Goal: Transaction & Acquisition: Purchase product/service

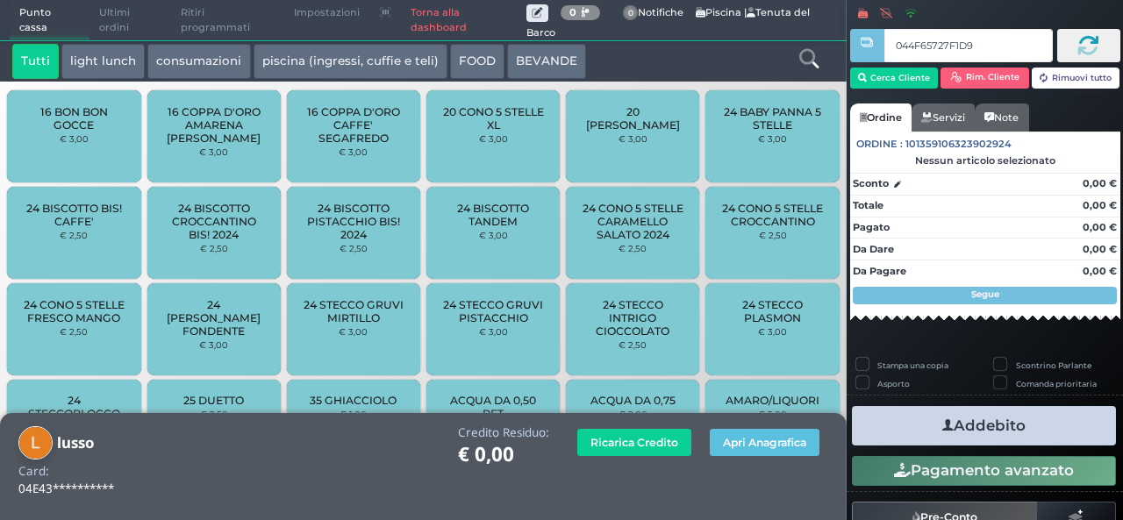
type input "044F65727F1D91"
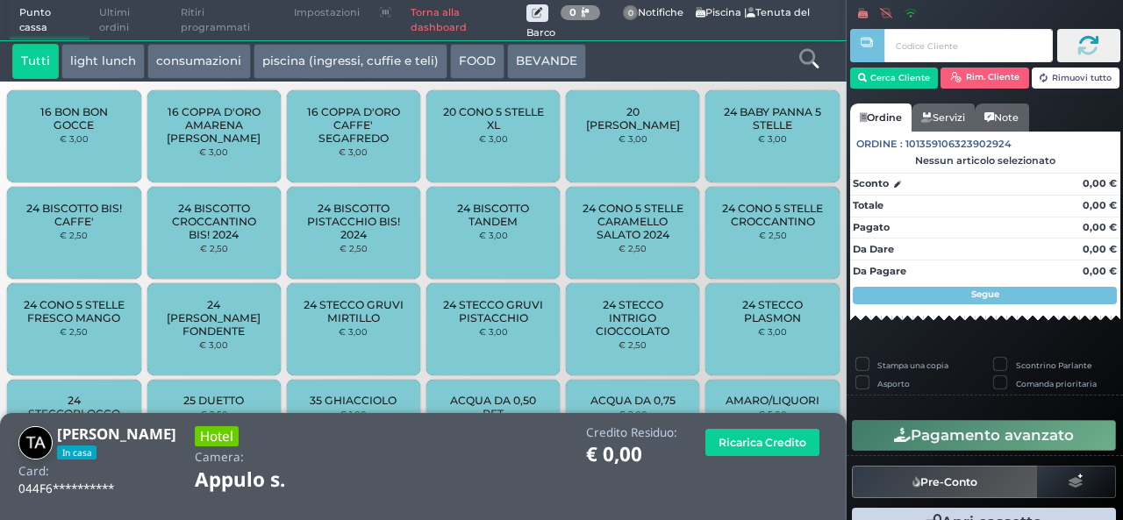
click at [809, 53] on icon at bounding box center [808, 58] width 19 height 19
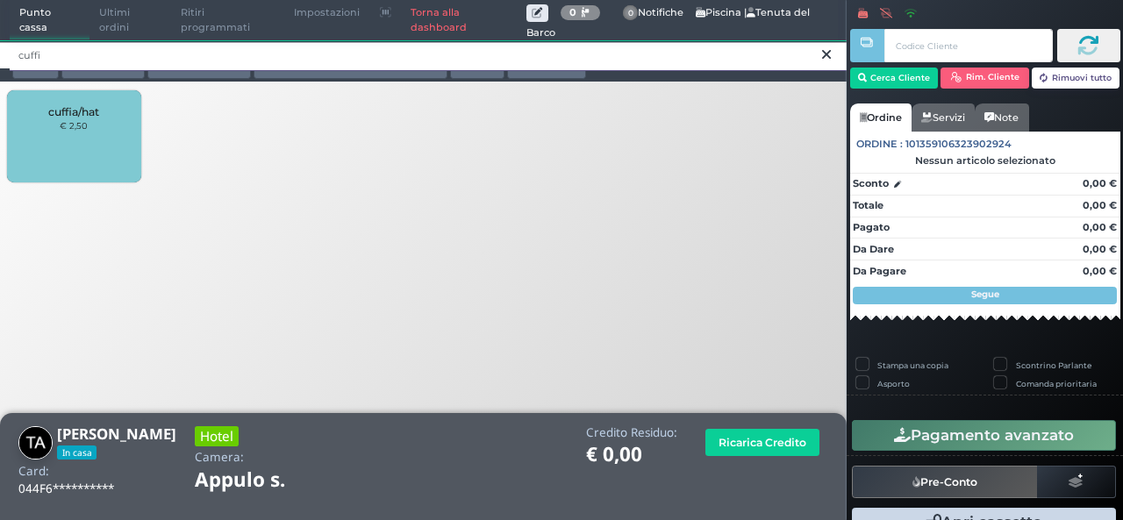
type input "cuffi"
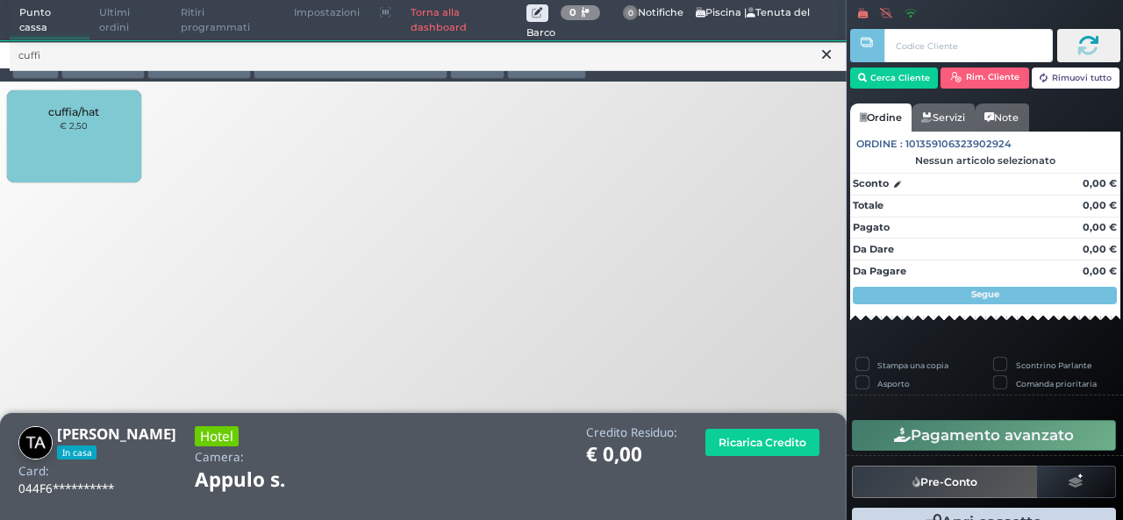
click at [42, 158] on div "cuffia/hat € 2,50" at bounding box center [73, 136] width 133 height 92
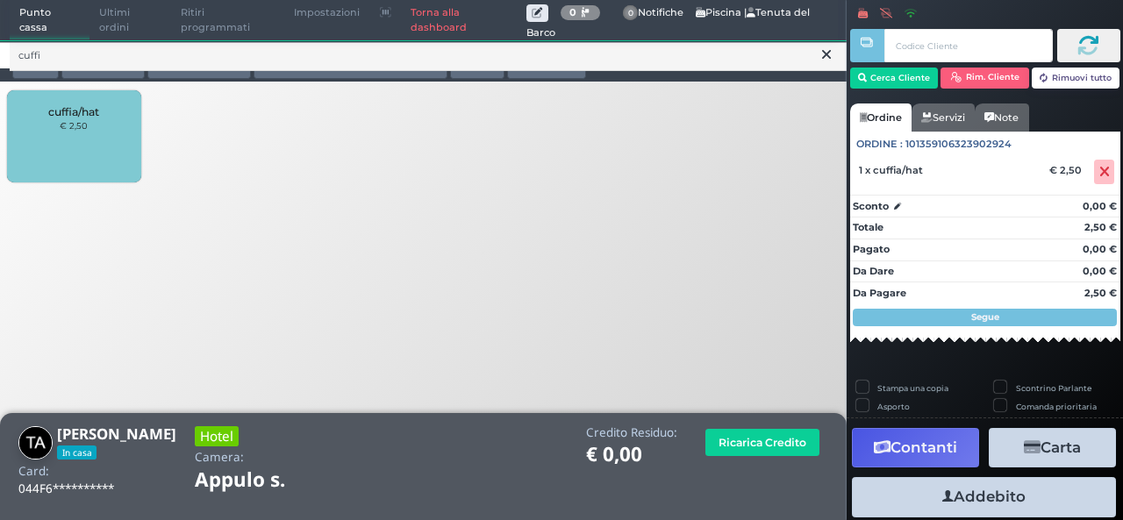
click at [105, 140] on div "cuffia/hat € 2,50" at bounding box center [73, 136] width 133 height 92
click at [993, 504] on button "Addebito" at bounding box center [984, 496] width 264 height 39
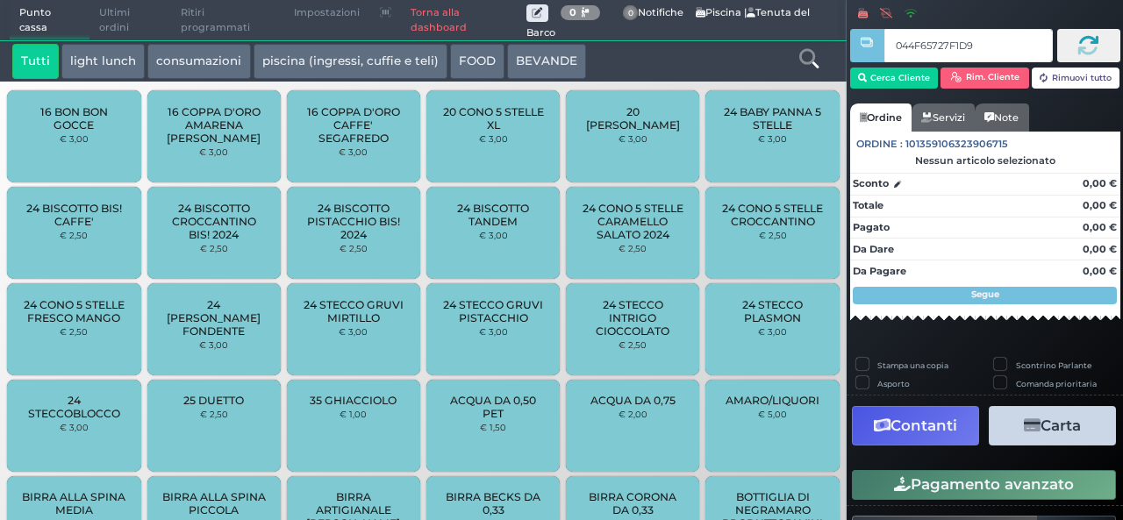
type input "044F65727F1D91"
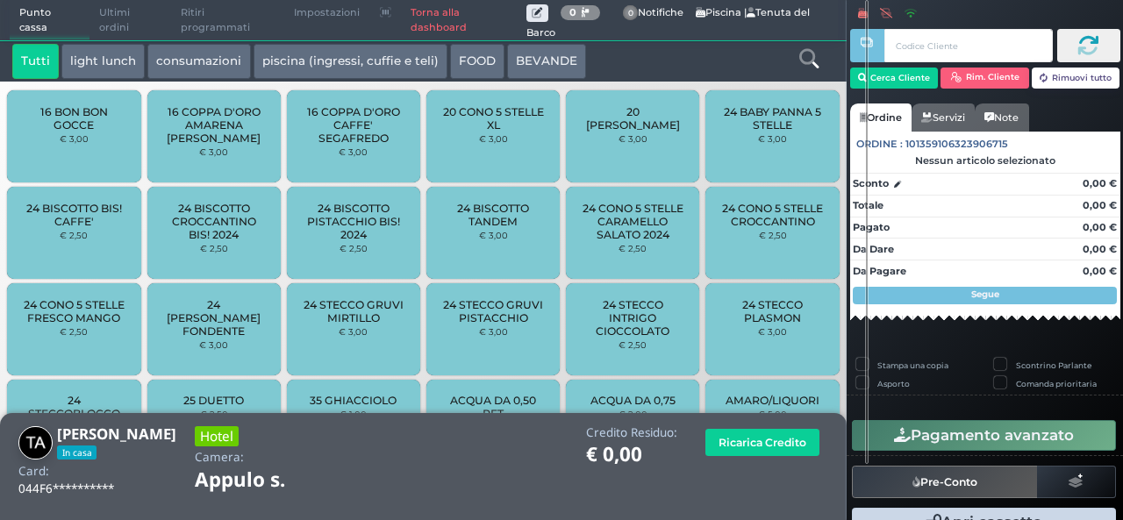
click at [807, 53] on icon at bounding box center [808, 58] width 19 height 19
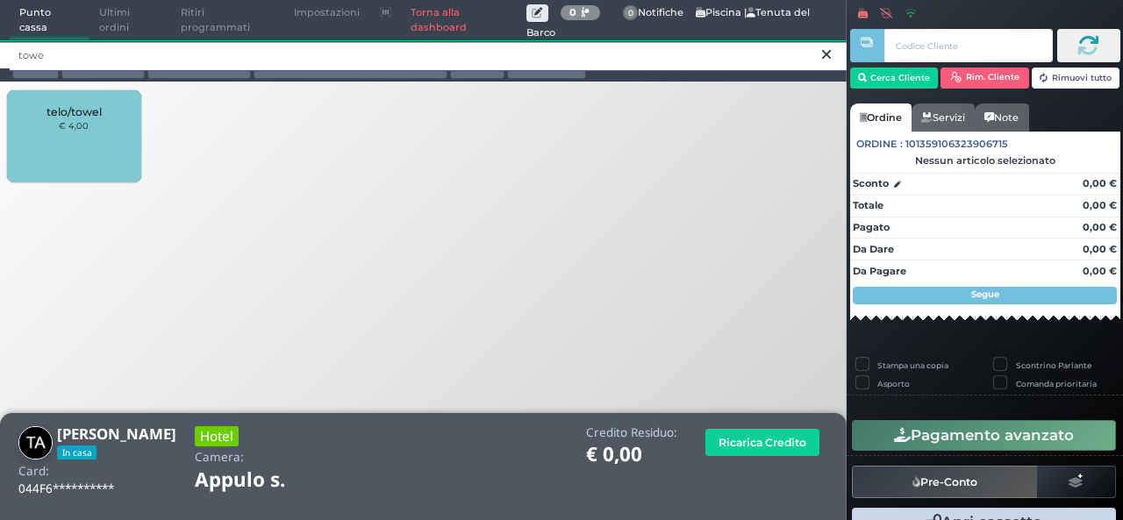
type input "towe"
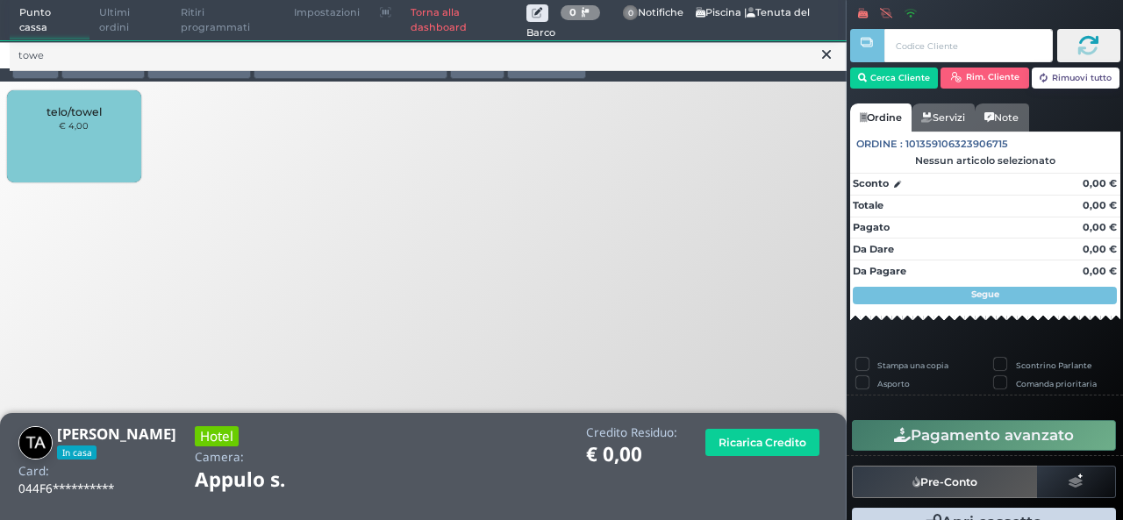
click at [112, 139] on div "telo/towel € 4,00" at bounding box center [73, 136] width 133 height 92
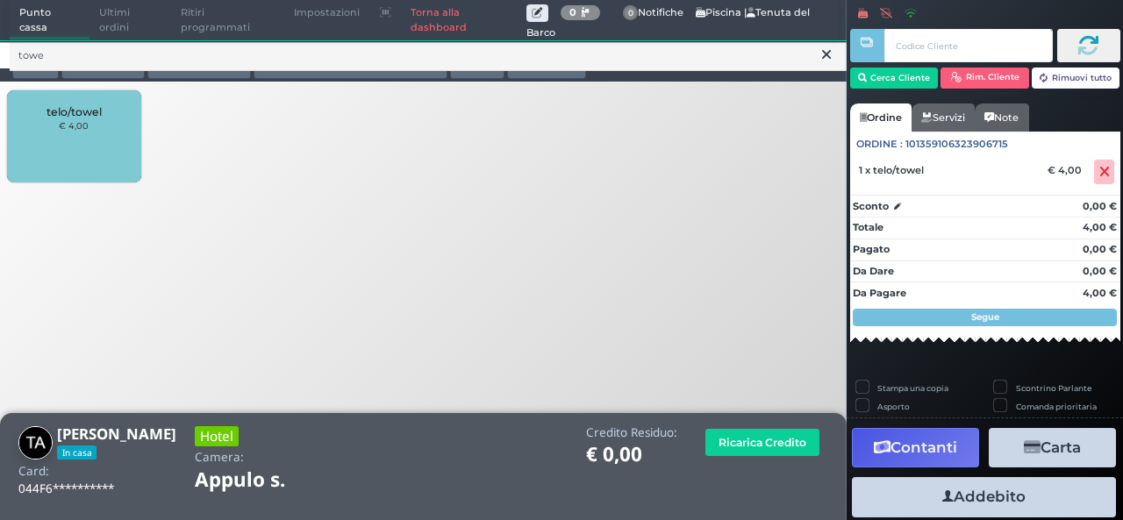
click at [51, 141] on div "telo/towel € 4,00" at bounding box center [73, 136] width 133 height 92
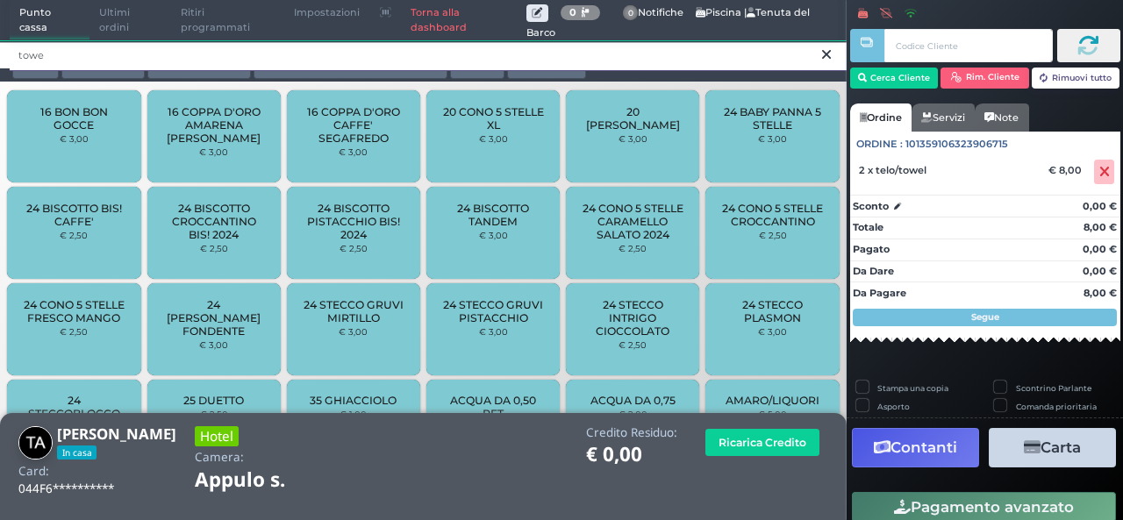
click at [161, 48] on input "towe" at bounding box center [428, 55] width 837 height 31
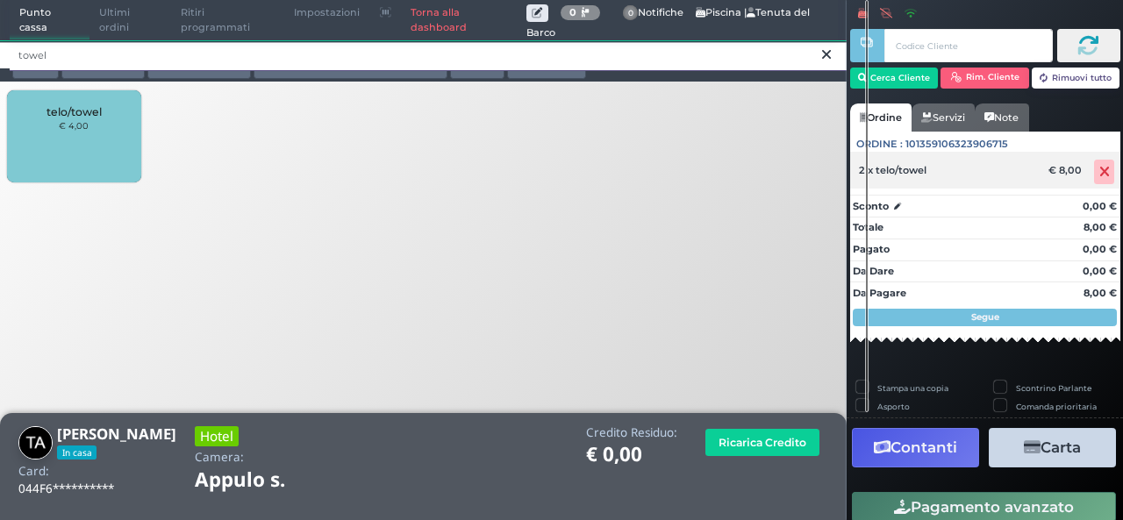
type input "towel"
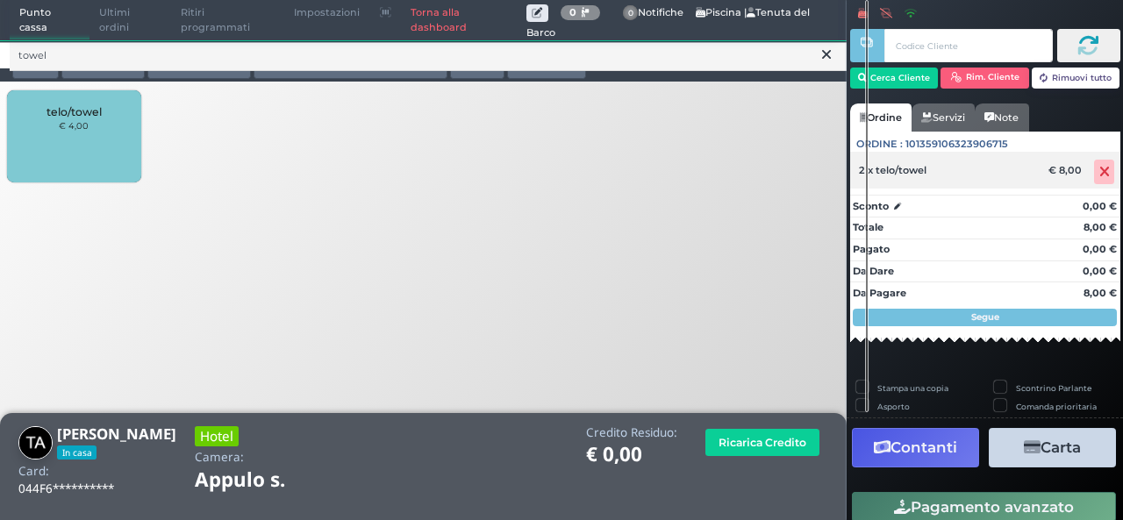
click at [1094, 160] on span at bounding box center [1104, 172] width 20 height 25
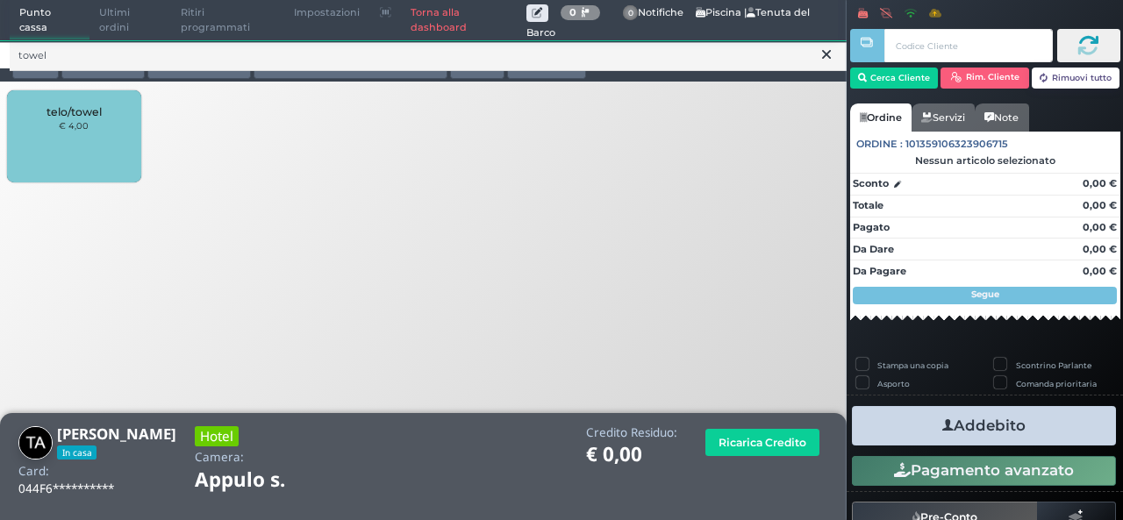
click at [75, 125] on small "€ 4,00" at bounding box center [74, 125] width 30 height 11
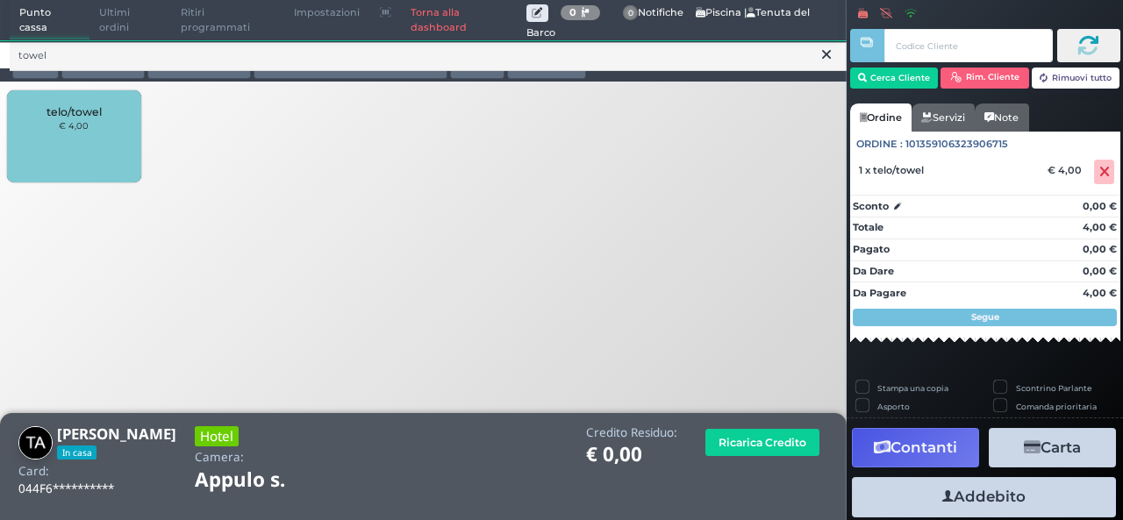
click at [85, 130] on small "€ 4,00" at bounding box center [74, 125] width 30 height 11
click at [975, 503] on button "Addebito" at bounding box center [984, 496] width 264 height 39
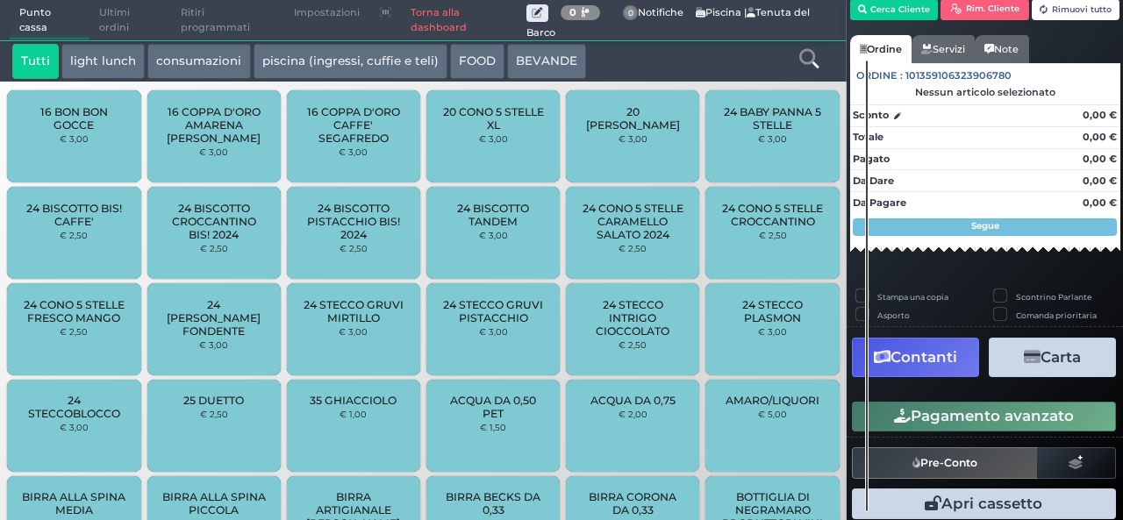
scroll to position [100, 0]
